Goal: Task Accomplishment & Management: Manage account settings

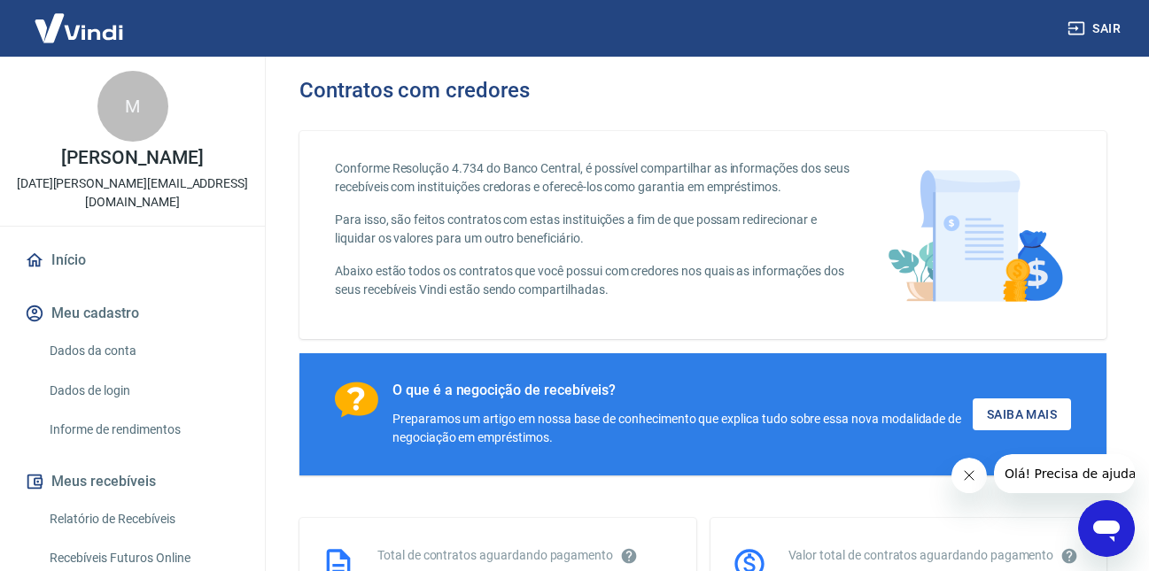
click at [496, 162] on p "Conforme Resolução 4.734 do Banco Central, é possível compartilhar as informaçõ…" at bounding box center [593, 177] width 516 height 37
click at [163, 333] on link "Dados da conta" at bounding box center [143, 351] width 201 height 36
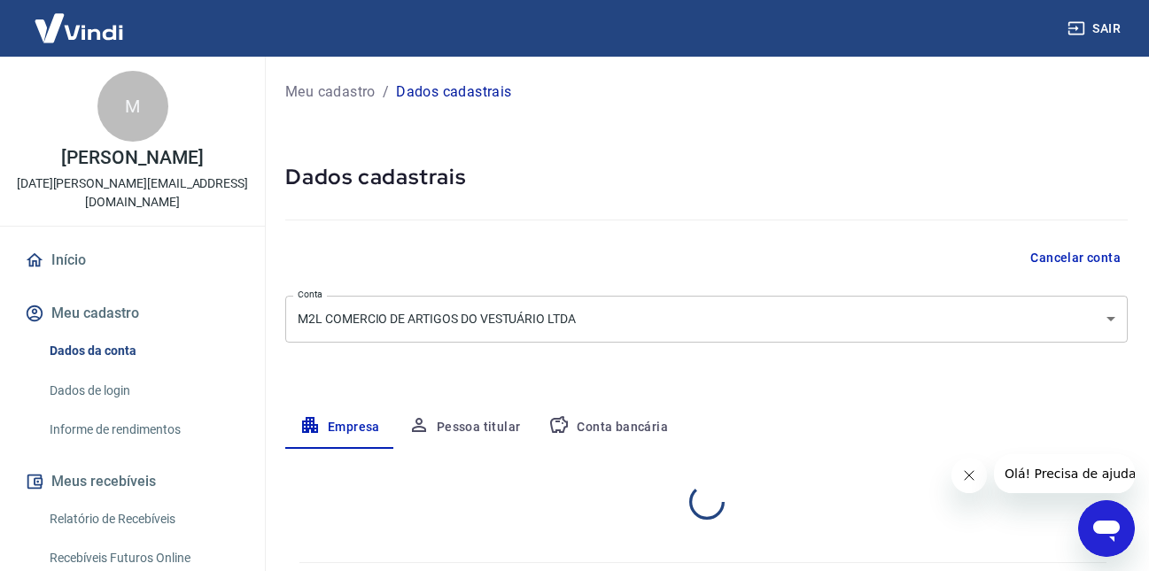
select select "BA"
select select "business"
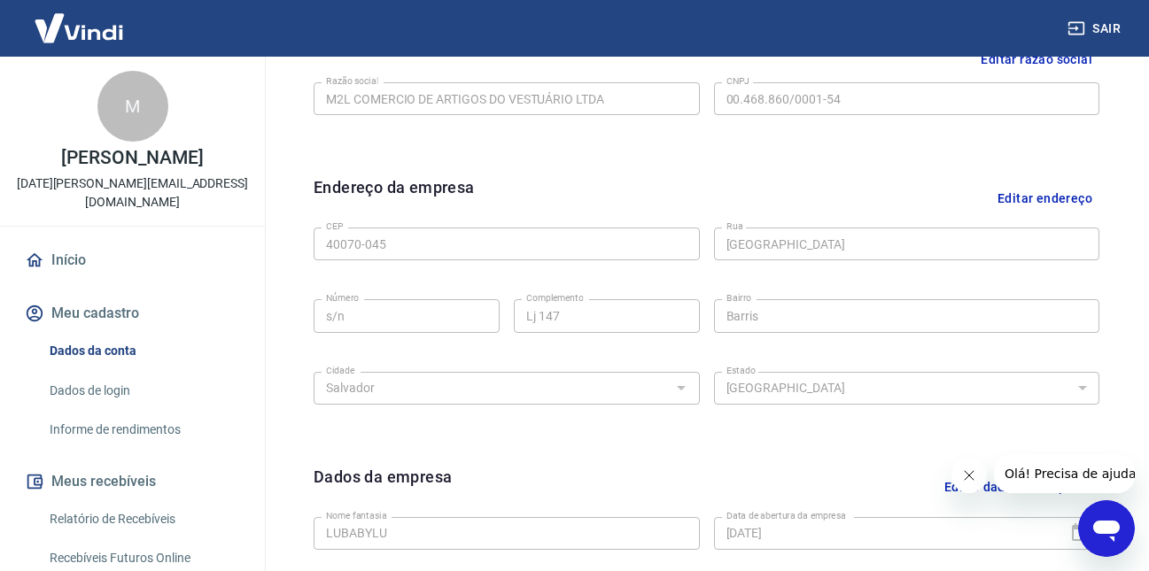
scroll to position [500, 0]
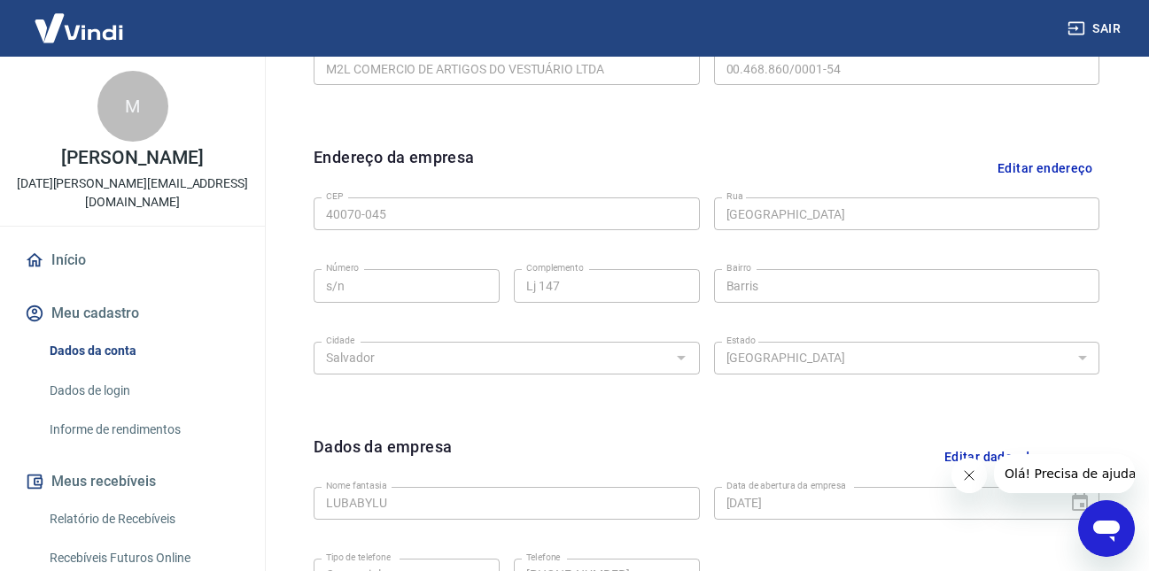
click at [975, 481] on icon "Fechar mensagem da empresa" at bounding box center [968, 476] width 14 height 14
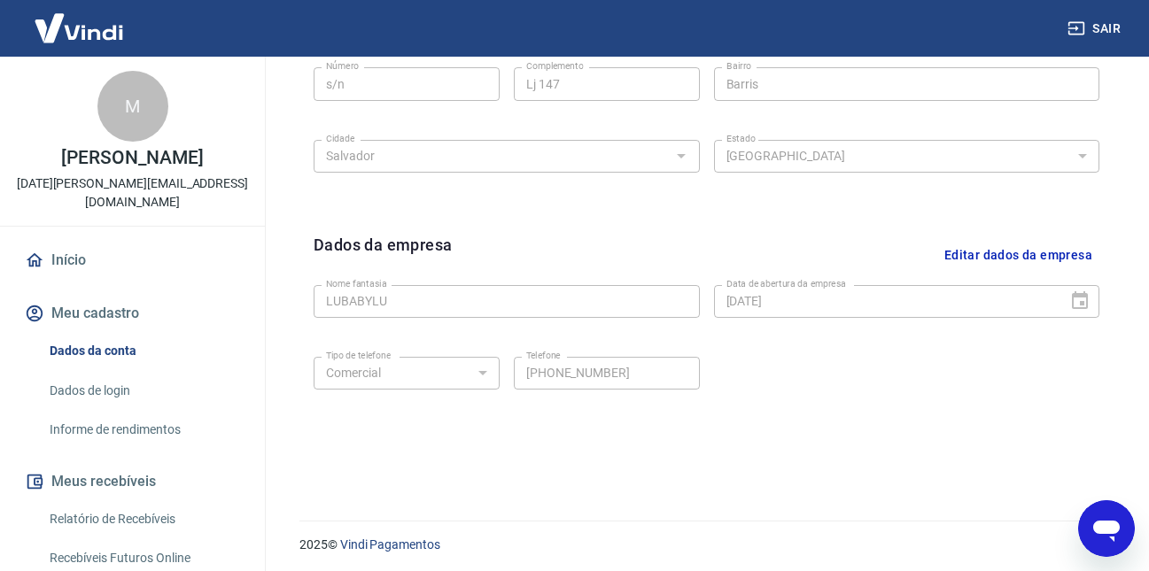
scroll to position [701, 0]
click at [988, 254] on button "Editar dados da empresa" at bounding box center [1018, 256] width 162 height 45
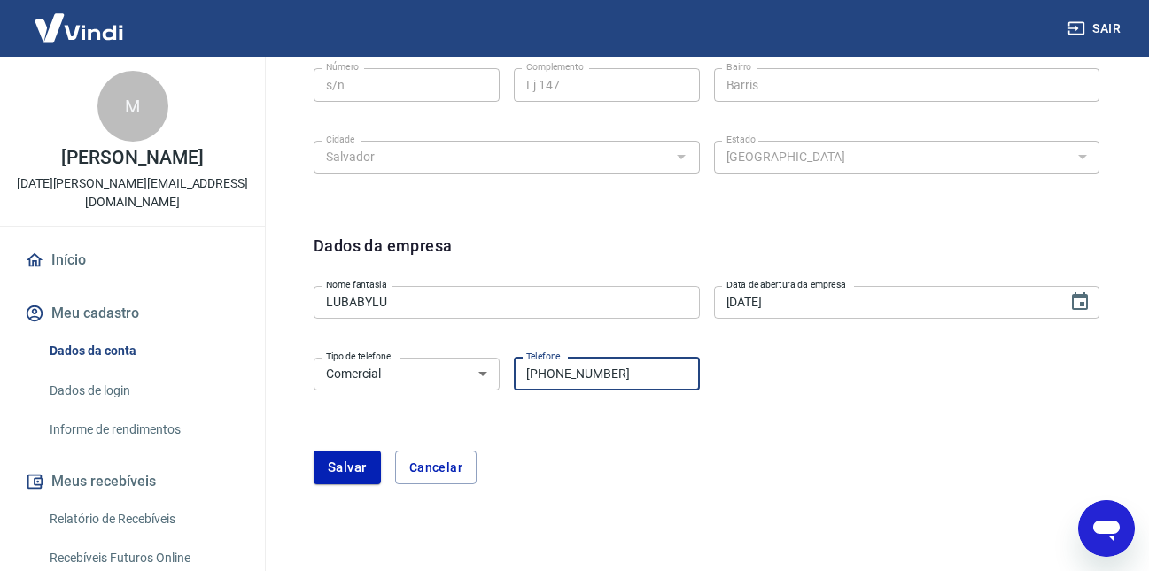
click at [620, 377] on input "(71) 3328-1081" at bounding box center [607, 374] width 186 height 33
type input "(71) 99998-1600"
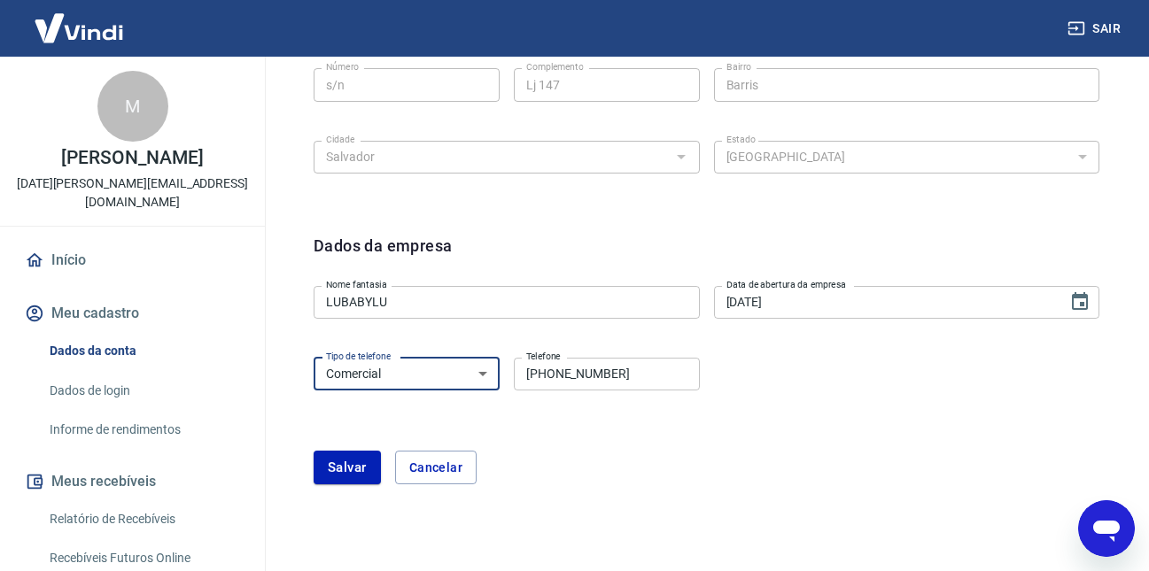
click at [453, 383] on select "Residencial Comercial" at bounding box center [407, 374] width 186 height 33
click at [450, 369] on select "Residencial Comercial" at bounding box center [407, 374] width 186 height 33
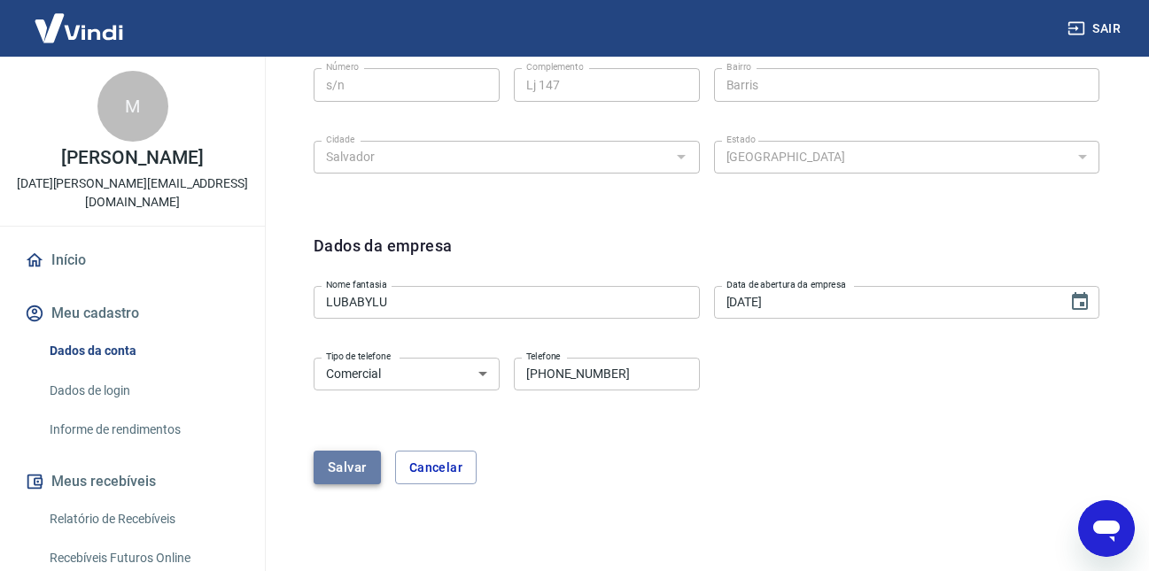
click at [339, 470] on button "Salvar" at bounding box center [347, 468] width 67 height 34
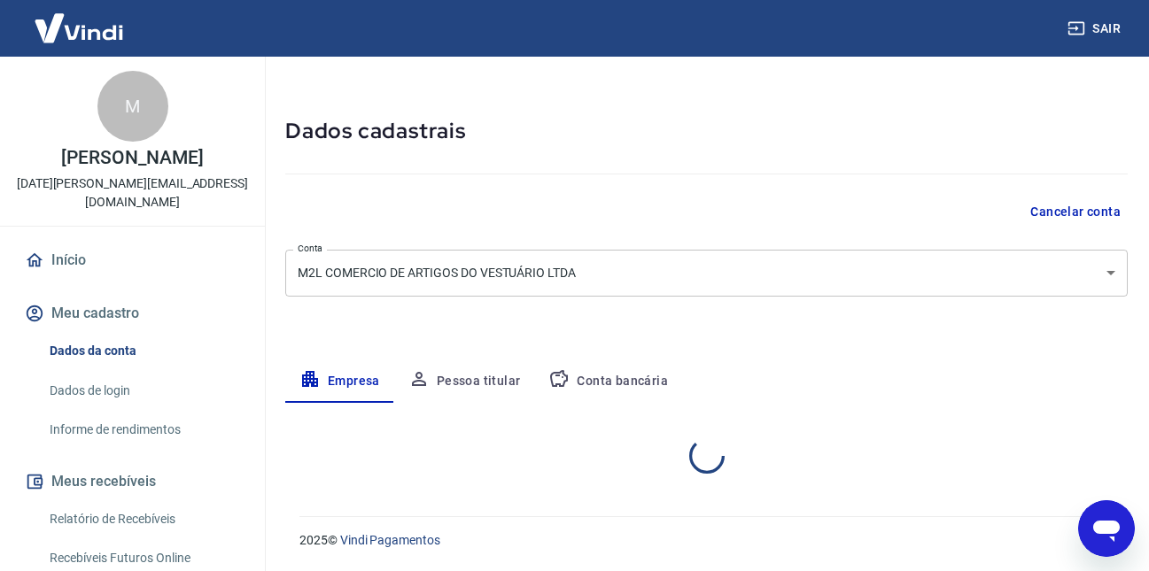
select select "BA"
select select "business"
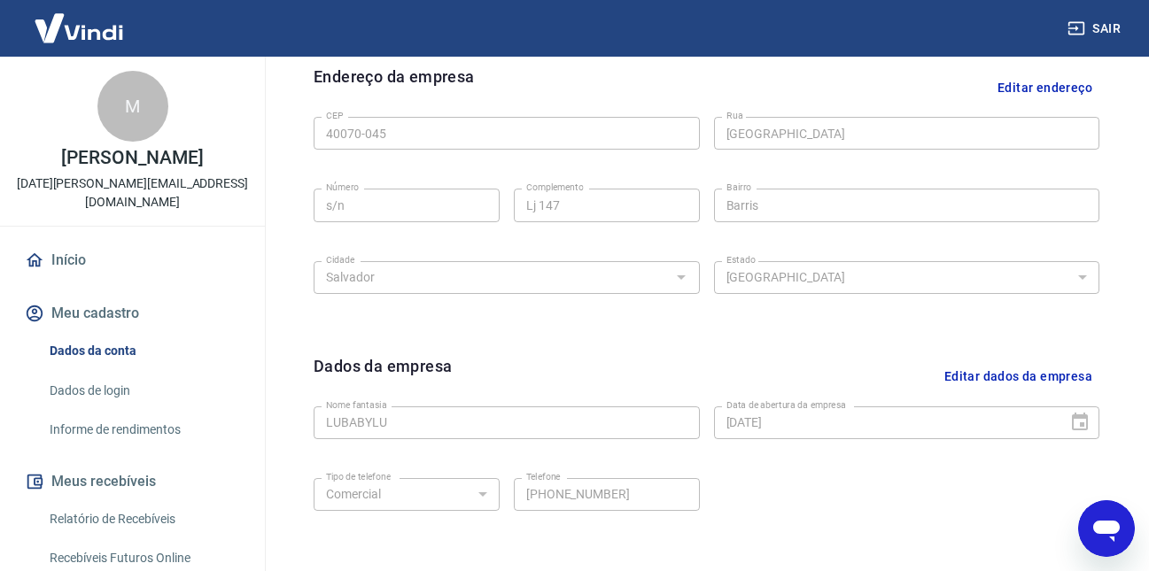
scroll to position [579, 0]
drag, startPoint x: 518, startPoint y: 372, endPoint x: 432, endPoint y: 355, distance: 87.6
click at [432, 355] on h6 "Dados da empresa" at bounding box center [383, 377] width 138 height 45
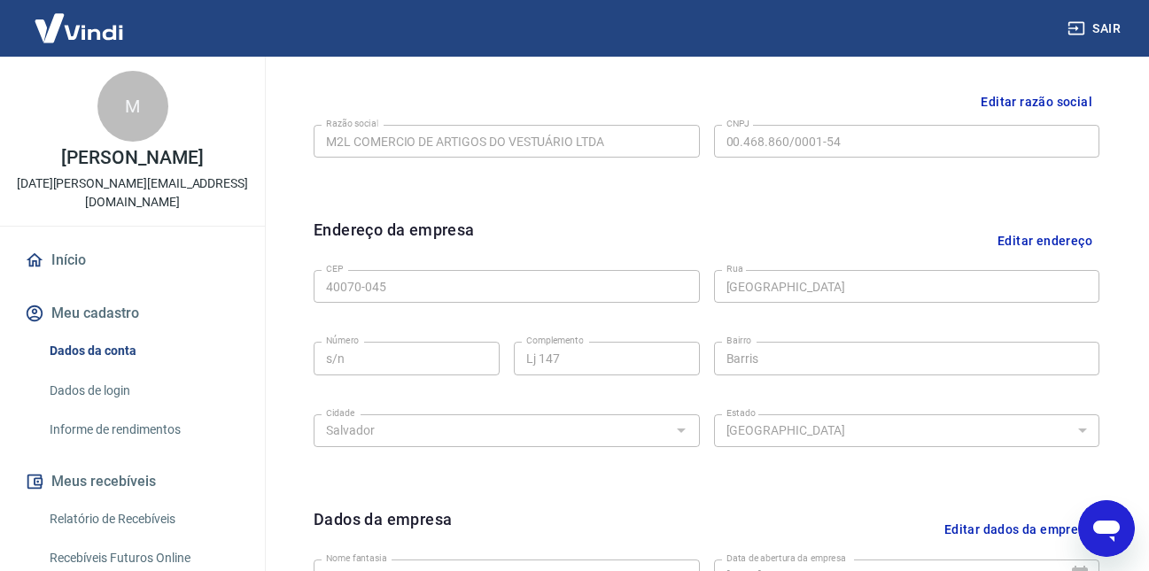
scroll to position [426, 0]
click at [1045, 257] on button "Editar endereço" at bounding box center [1045, 241] width 109 height 45
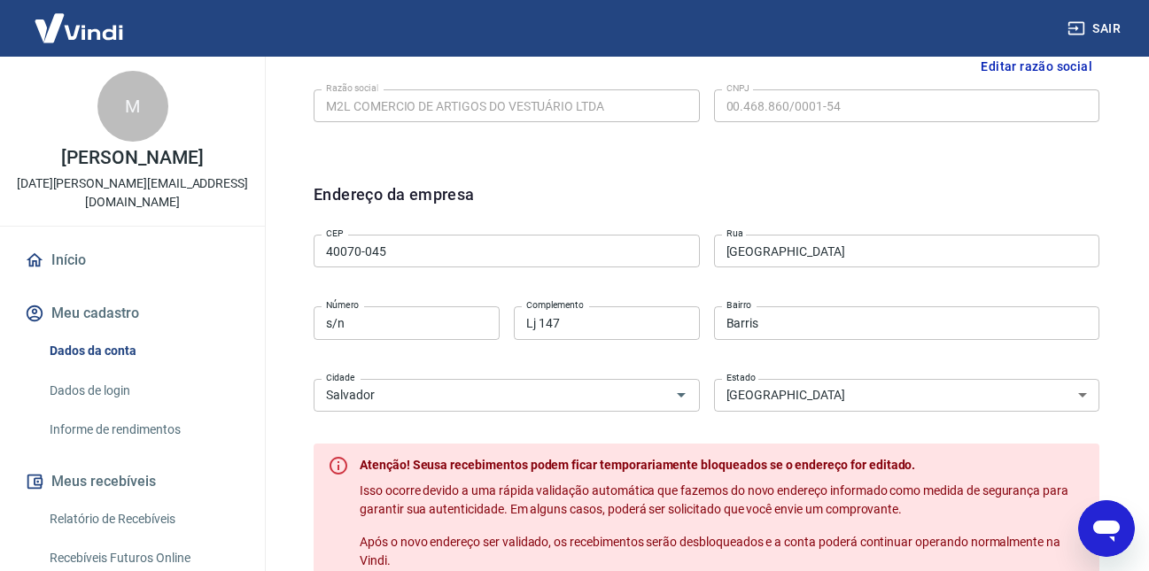
scroll to position [455, 0]
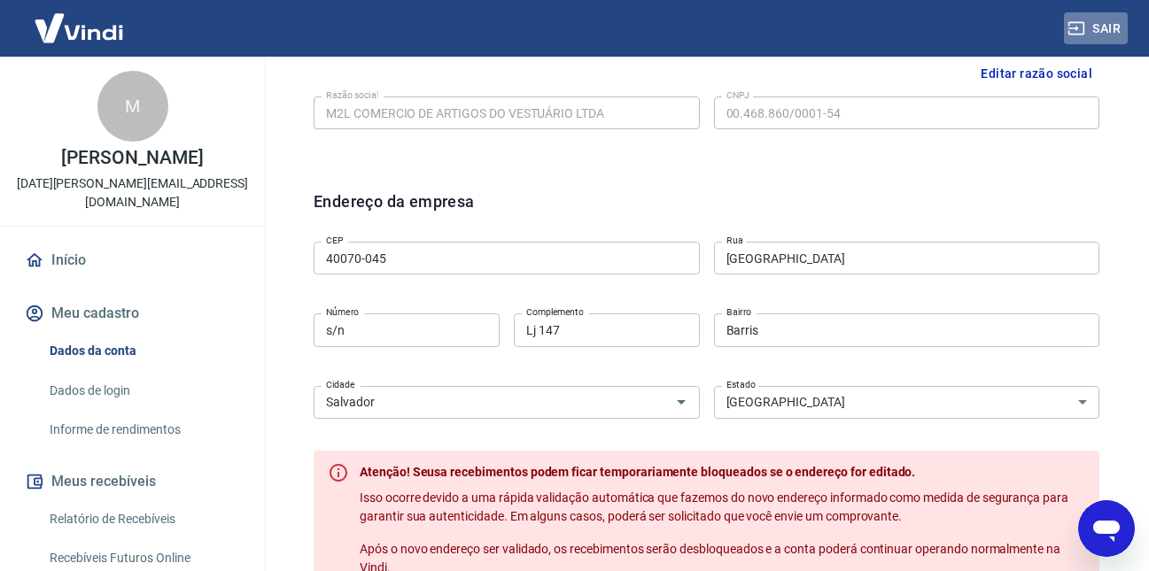
click at [1115, 23] on button "Sair" at bounding box center [1096, 28] width 64 height 33
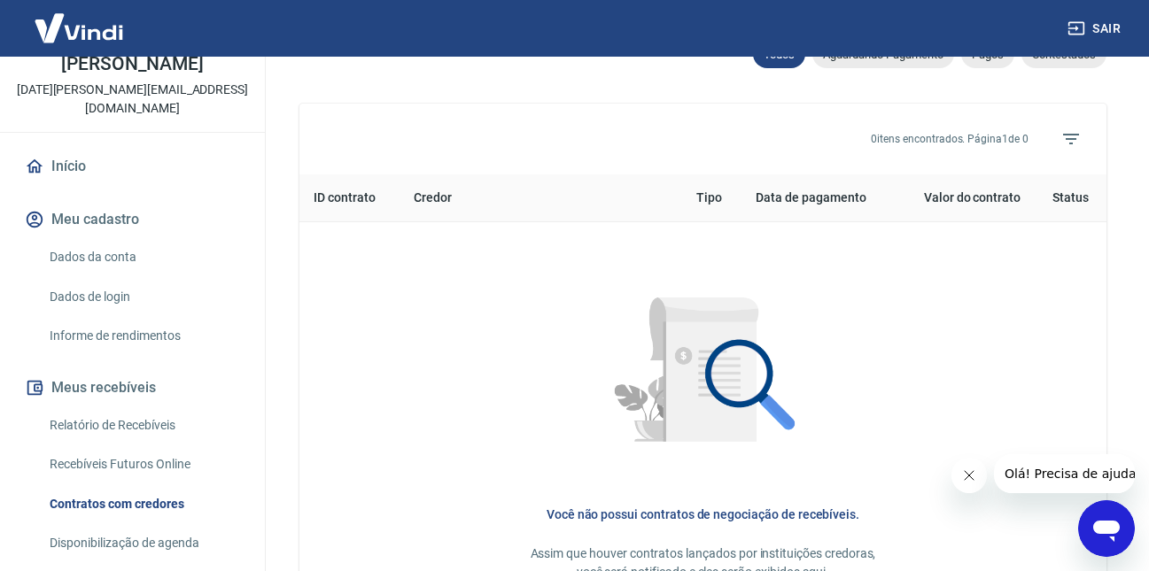
scroll to position [93, 0]
click at [70, 248] on link "Dados da conta" at bounding box center [143, 258] width 201 height 36
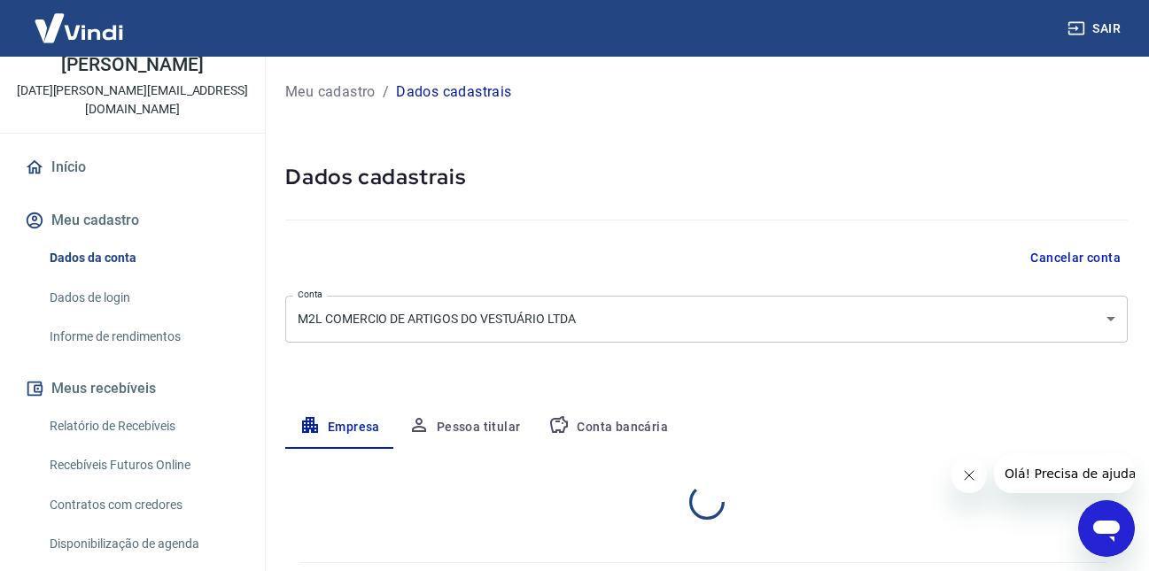
select select "BA"
select select "business"
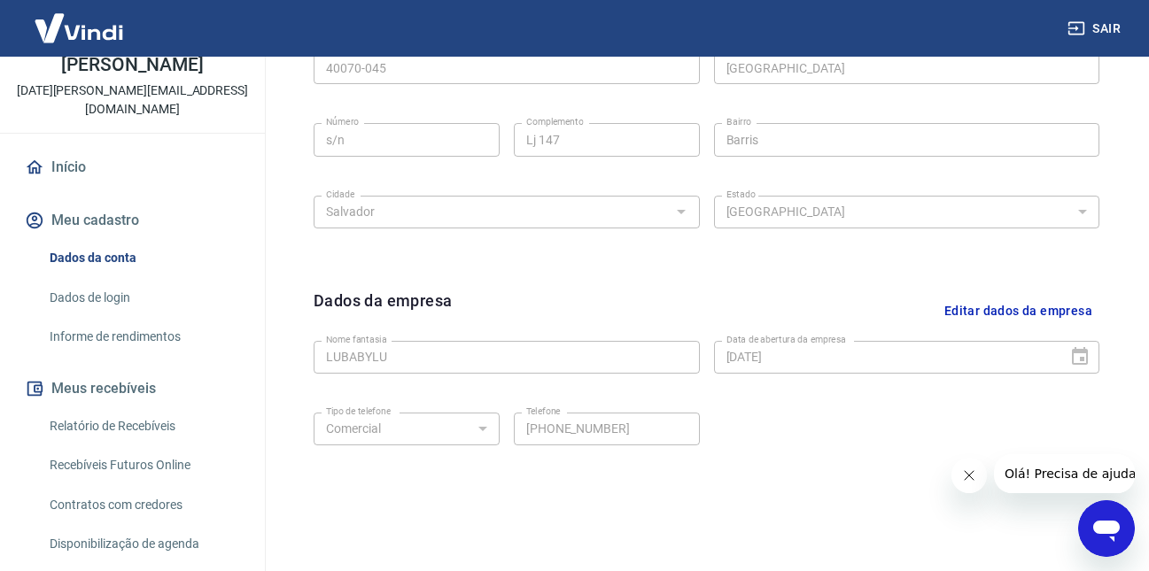
scroll to position [663, 0]
